Goal: Transaction & Acquisition: Obtain resource

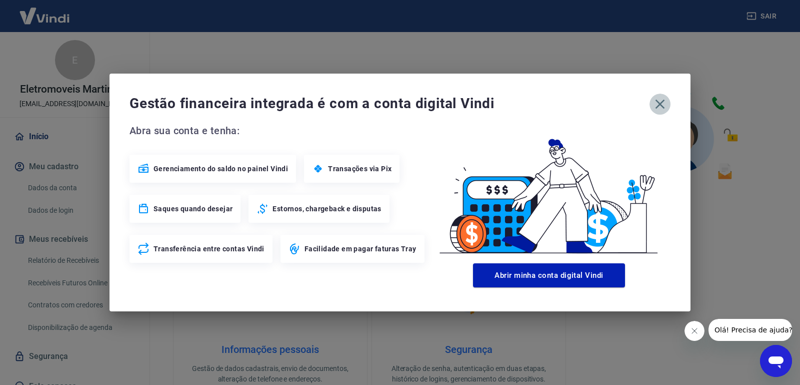
click at [663, 104] on icon "button" at bounding box center [660, 104] width 16 height 16
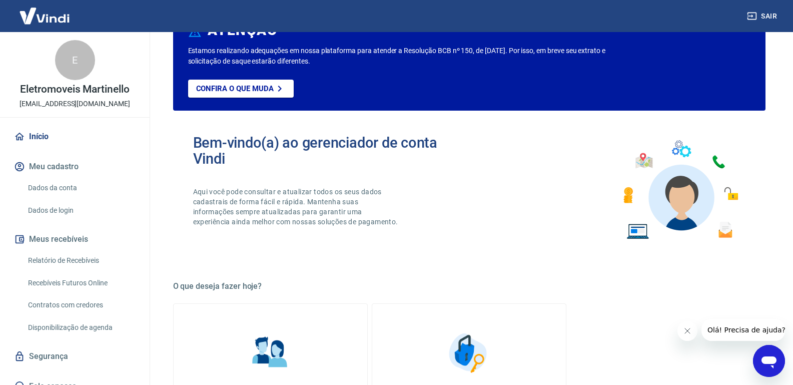
scroll to position [120, 0]
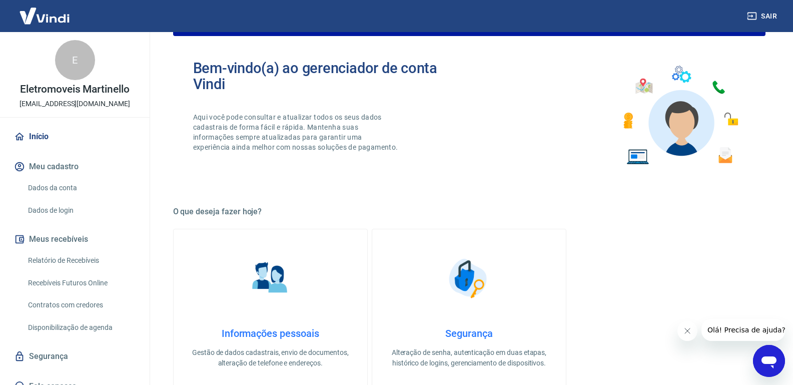
click at [82, 264] on link "Relatório de Recebíveis" at bounding box center [81, 260] width 114 height 21
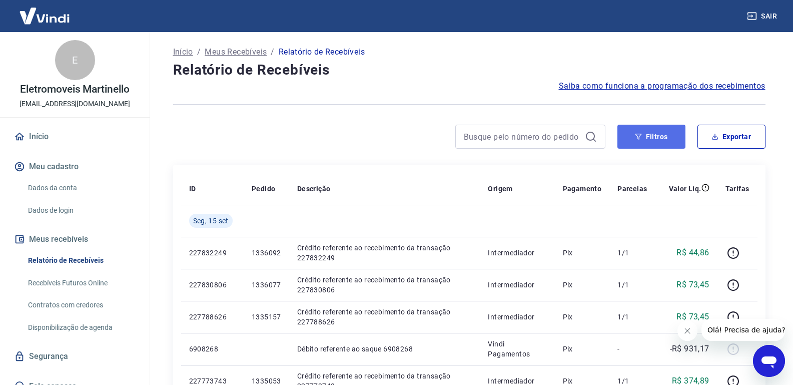
click at [667, 144] on button "Filtros" at bounding box center [651, 137] width 68 height 24
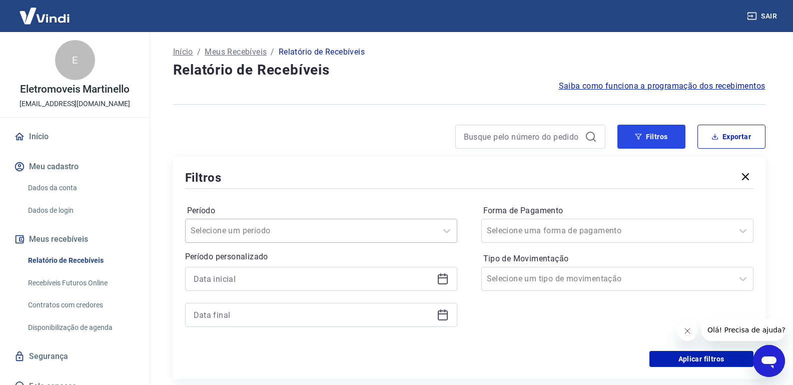
scroll to position [60, 0]
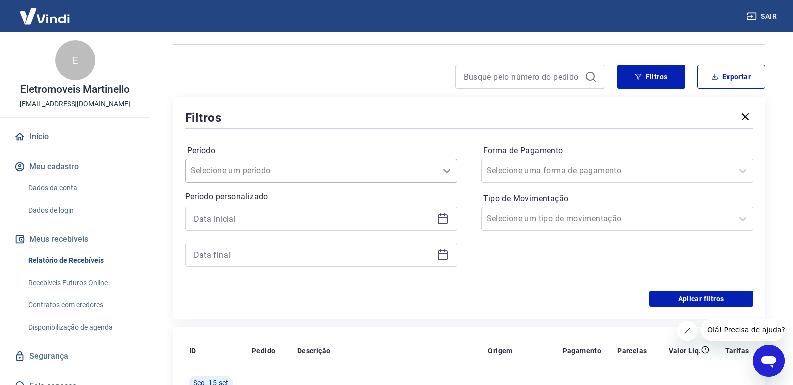
drag, startPoint x: 447, startPoint y: 174, endPoint x: 439, endPoint y: 180, distance: 10.0
click at [447, 174] on icon at bounding box center [447, 171] width 12 height 12
click at [300, 127] on div at bounding box center [469, 128] width 568 height 5
drag, startPoint x: 447, startPoint y: 215, endPoint x: 438, endPoint y: 218, distance: 9.7
click at [446, 214] on icon at bounding box center [443, 219] width 12 height 12
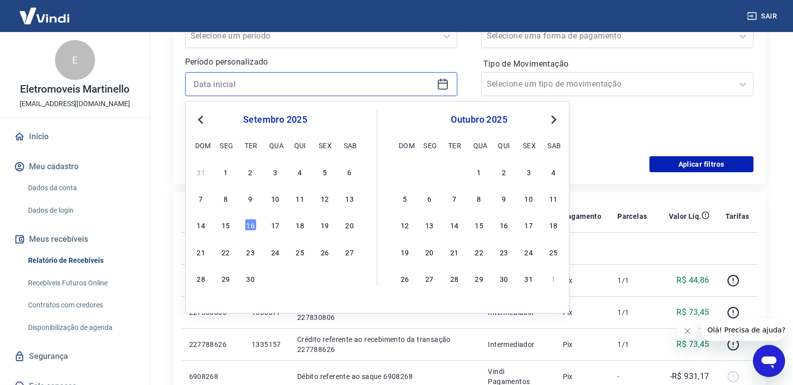
scroll to position [240, 0]
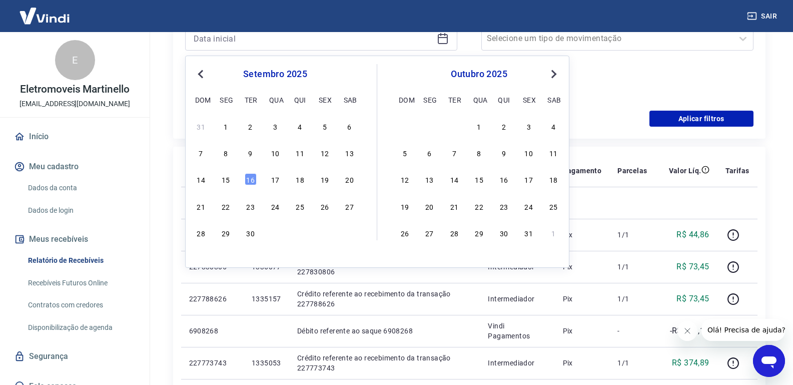
click at [202, 76] on span "Previous Month" at bounding box center [202, 74] width 0 height 12
click at [279, 235] on div "27" at bounding box center [275, 233] width 12 height 12
type input "[DATE]"
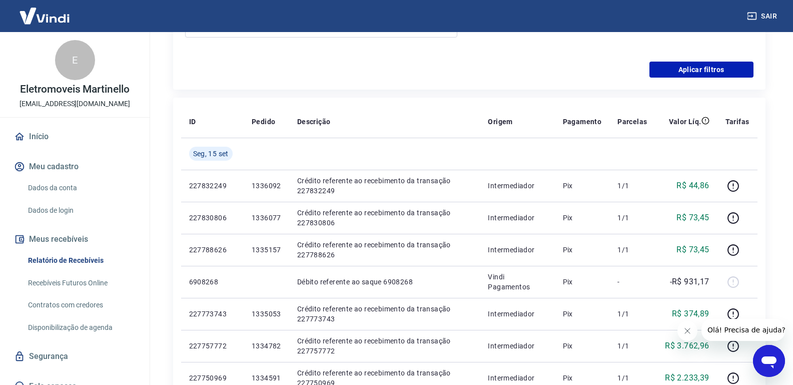
scroll to position [180, 0]
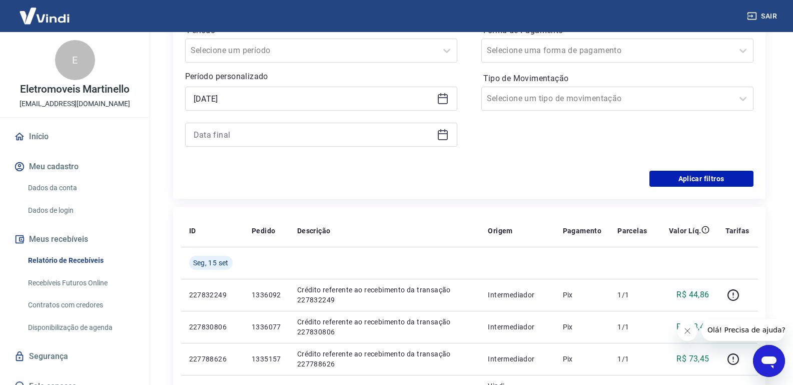
click at [447, 135] on icon at bounding box center [443, 135] width 10 height 10
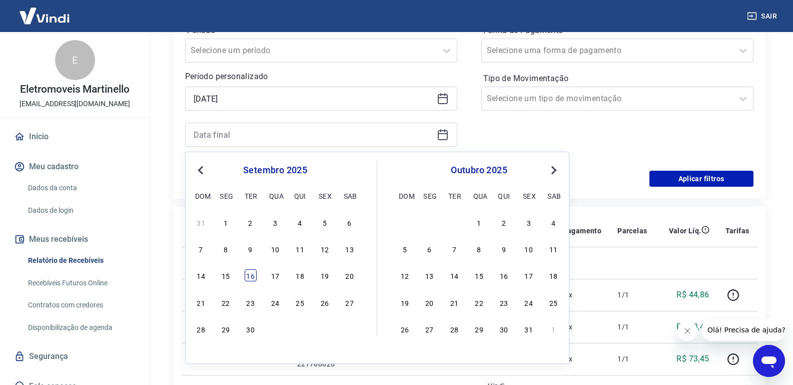
click at [253, 276] on div "16" at bounding box center [251, 275] width 12 height 12
type input "[DATE]"
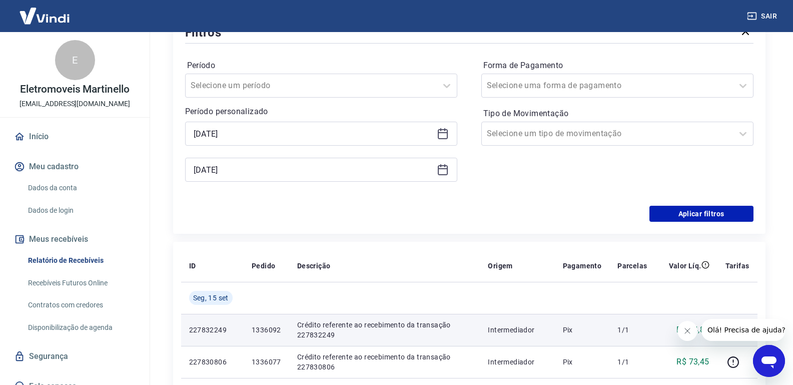
scroll to position [60, 0]
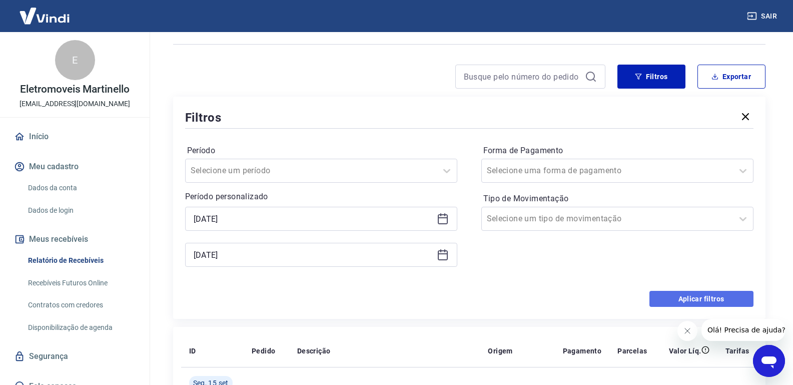
click at [695, 296] on button "Aplicar filtros" at bounding box center [701, 299] width 104 height 16
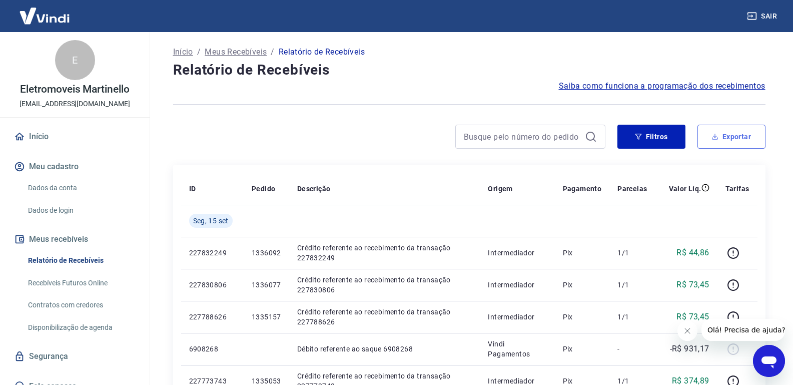
click at [731, 138] on button "Exportar" at bounding box center [731, 137] width 68 height 24
type input "[DATE]"
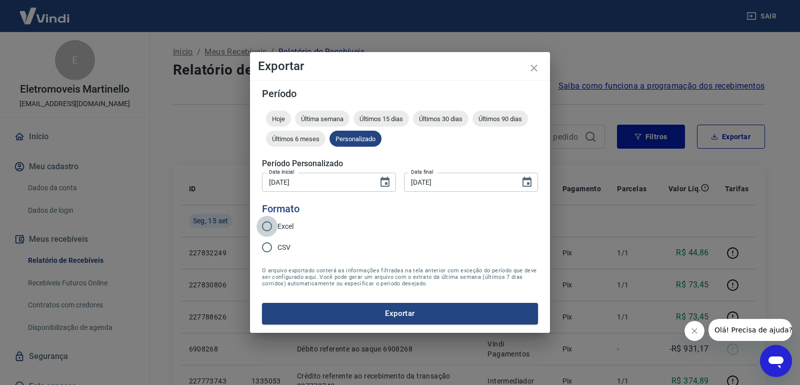
click at [277, 226] on input "Excel" at bounding box center [267, 226] width 21 height 21
radio input "true"
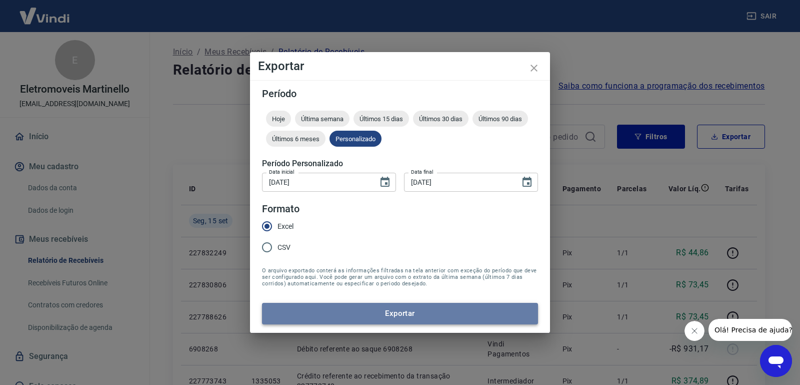
click at [342, 308] on button "Exportar" at bounding box center [400, 313] width 276 height 21
